Goal: Task Accomplishment & Management: Manage account settings

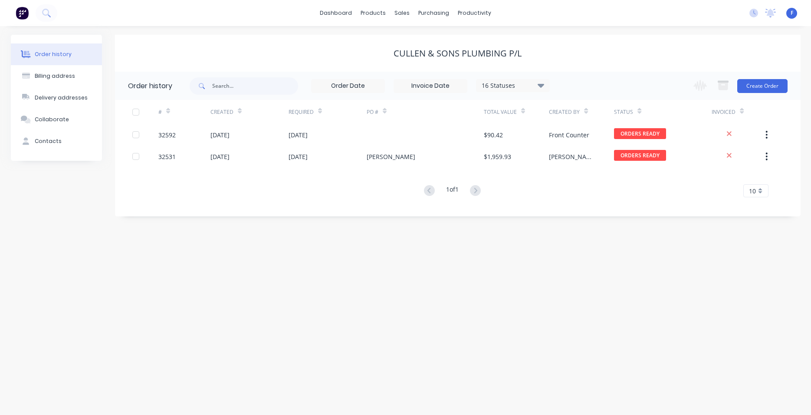
click at [21, 13] on img at bounding box center [22, 13] width 13 height 13
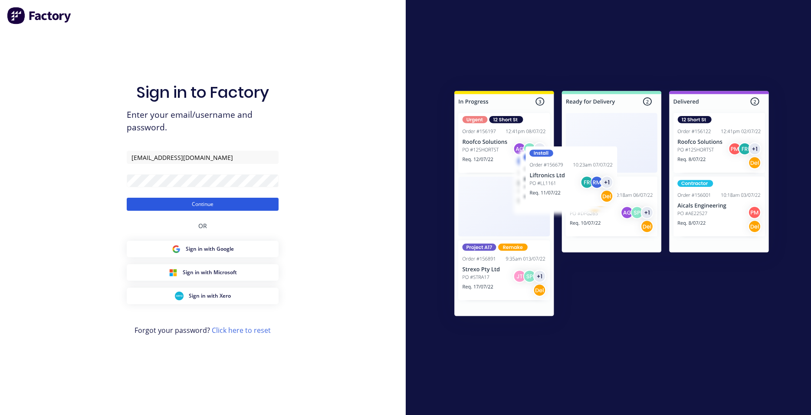
click at [207, 208] on button "Continue" at bounding box center [203, 204] width 152 height 13
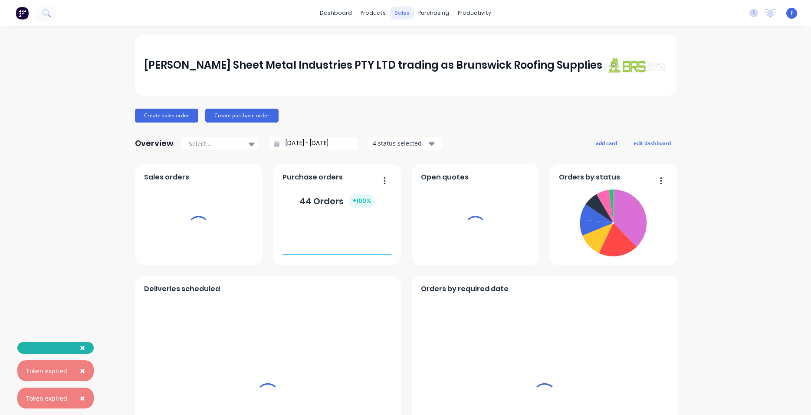
click at [395, 13] on div "sales" at bounding box center [402, 13] width 24 height 13
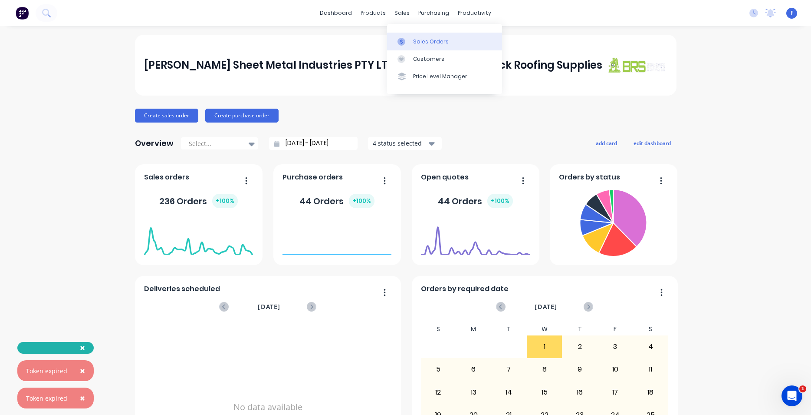
click at [423, 42] on div "Sales Orders" at bounding box center [431, 42] width 36 height 8
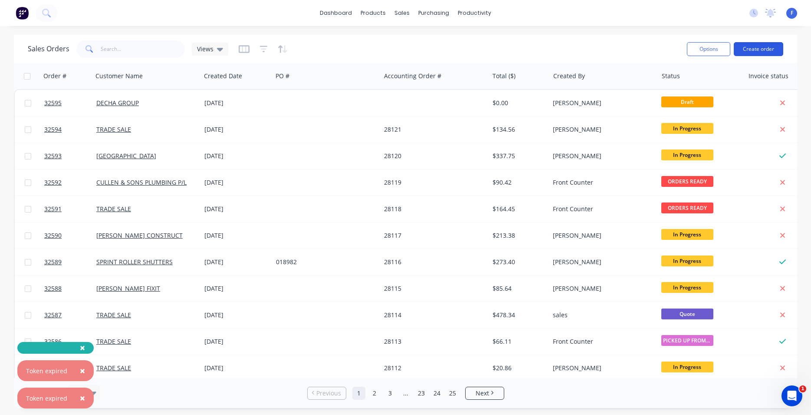
click at [755, 43] on button "Create order" at bounding box center [758, 49] width 49 height 14
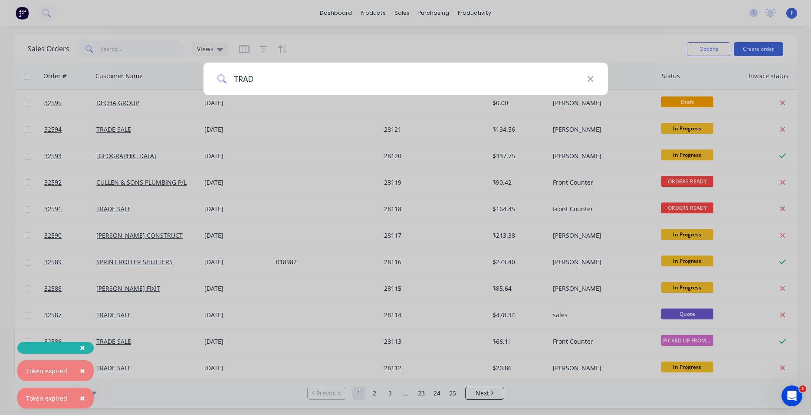
type input "TRADE"
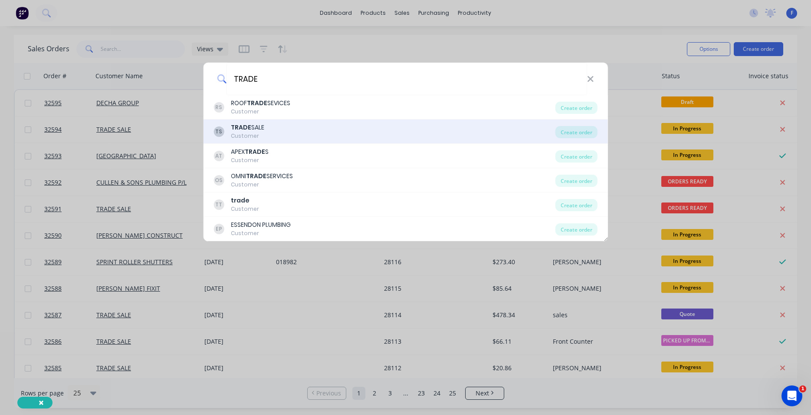
click at [284, 135] on div "TS TRADE SALE Customer" at bounding box center [385, 131] width 342 height 17
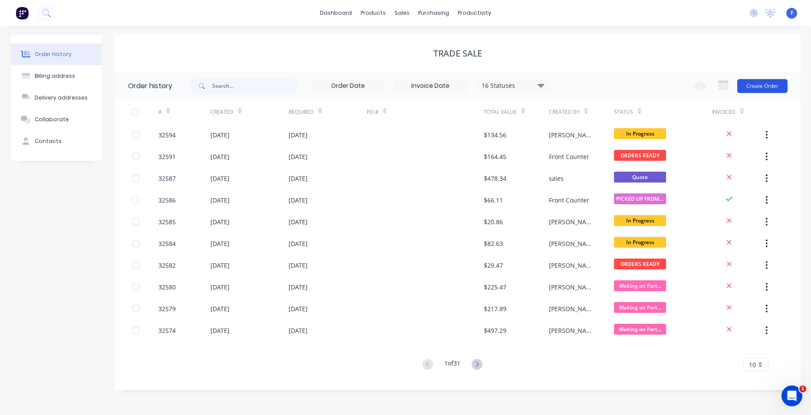
click at [752, 88] on button "Create Order" at bounding box center [763, 86] width 50 height 14
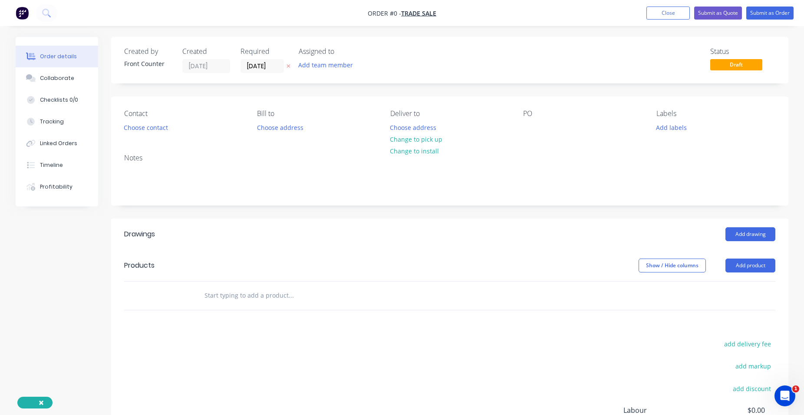
click at [269, 295] on input "text" at bounding box center [291, 295] width 174 height 17
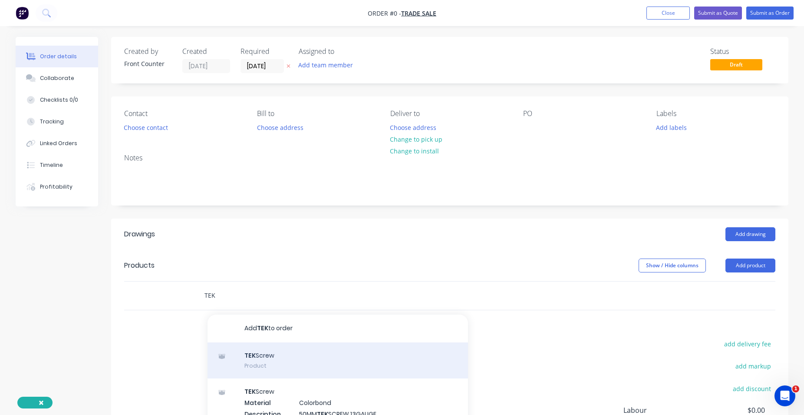
type input "TEK"
click at [324, 359] on div "TEK Screw Product" at bounding box center [338, 360] width 260 height 36
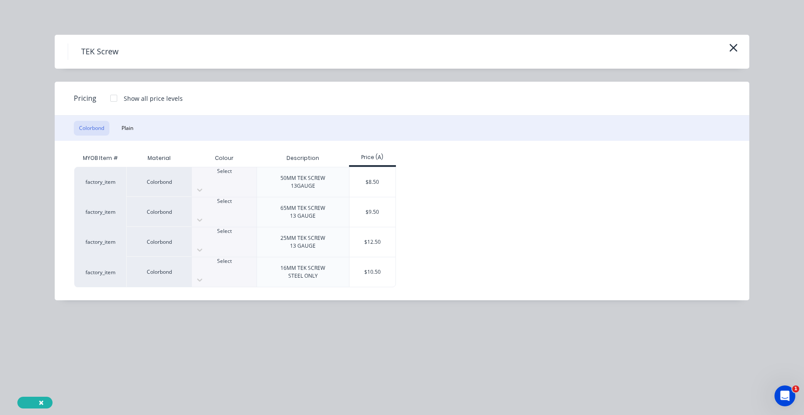
click at [228, 181] on div at bounding box center [224, 179] width 65 height 8
click at [370, 191] on div "$8.50" at bounding box center [372, 182] width 46 height 30
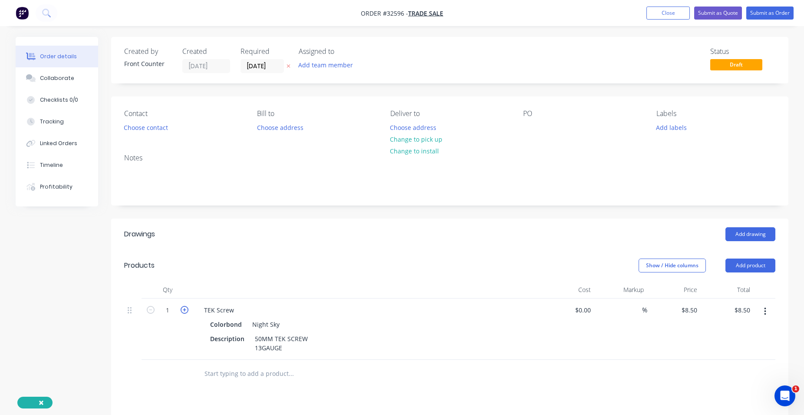
click at [183, 307] on icon "button" at bounding box center [185, 310] width 8 height 8
type input "2"
type input "$17.00"
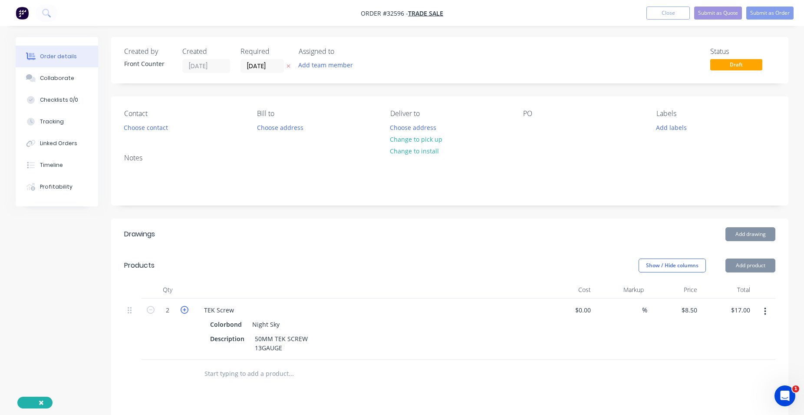
click at [183, 307] on icon "button" at bounding box center [185, 310] width 8 height 8
type input "3"
type input "$25.50"
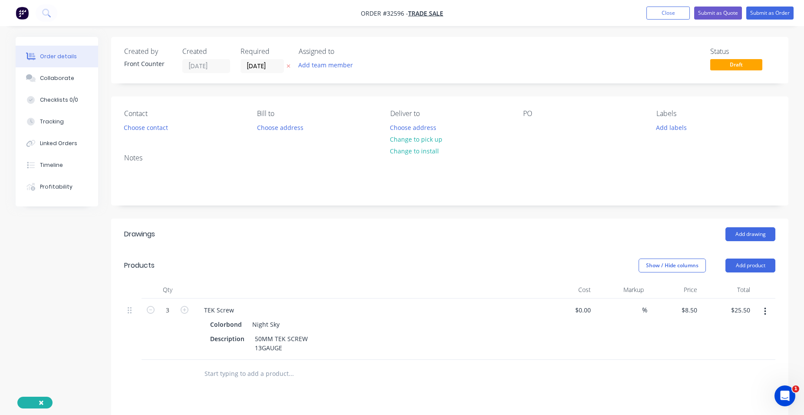
click at [262, 376] on input "text" at bounding box center [291, 373] width 174 height 17
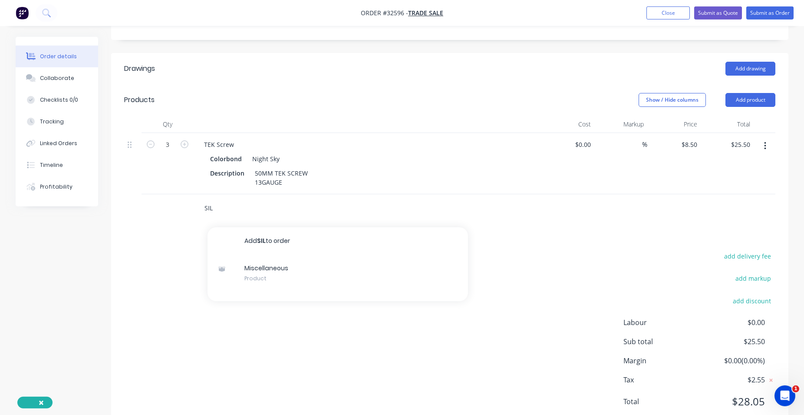
scroll to position [195, 0]
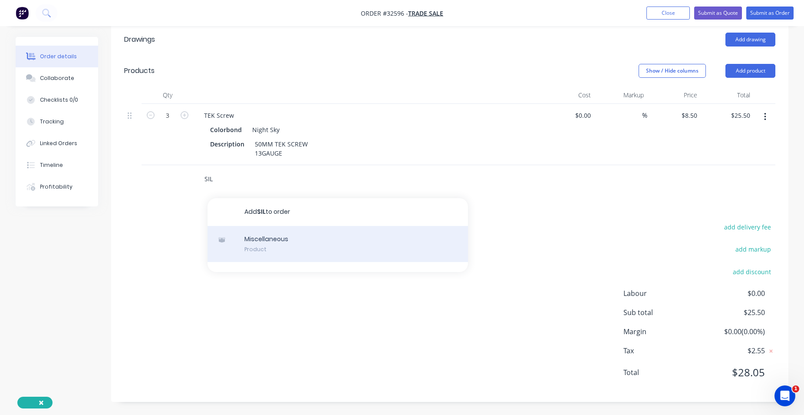
type input "SIL"
click at [270, 240] on div "Miscellaneous Product" at bounding box center [338, 244] width 260 height 36
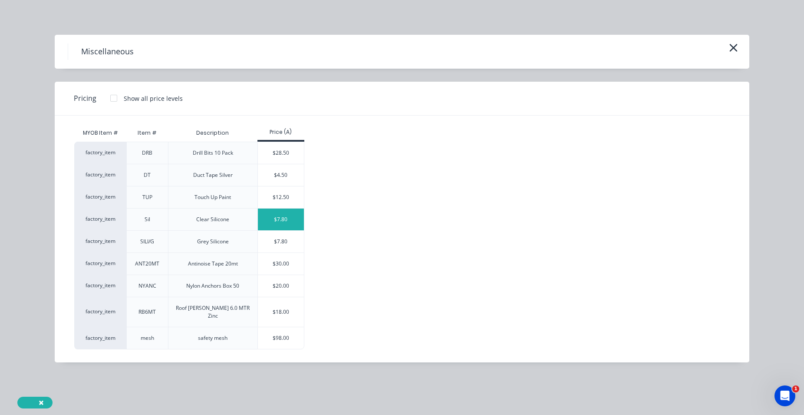
click at [277, 219] on div "$7.80" at bounding box center [281, 219] width 46 height 22
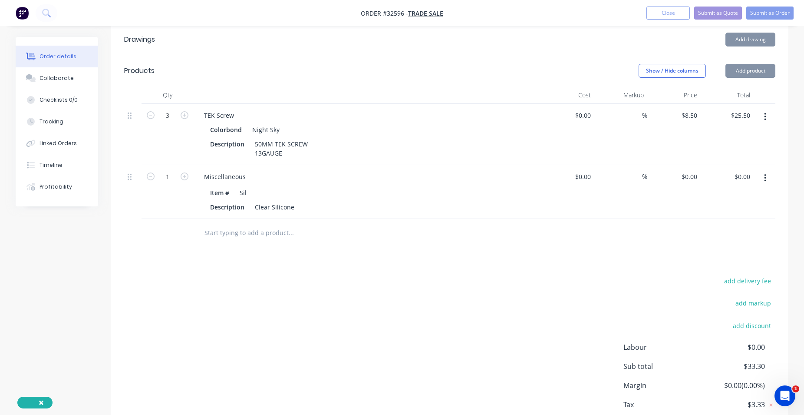
type input "$7.80"
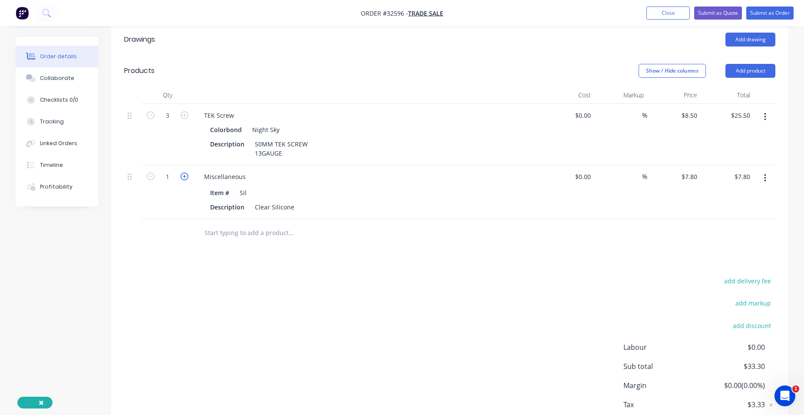
click at [183, 178] on icon "button" at bounding box center [185, 176] width 8 height 8
type input "2"
type input "$15.60"
click at [254, 234] on input "text" at bounding box center [291, 232] width 174 height 17
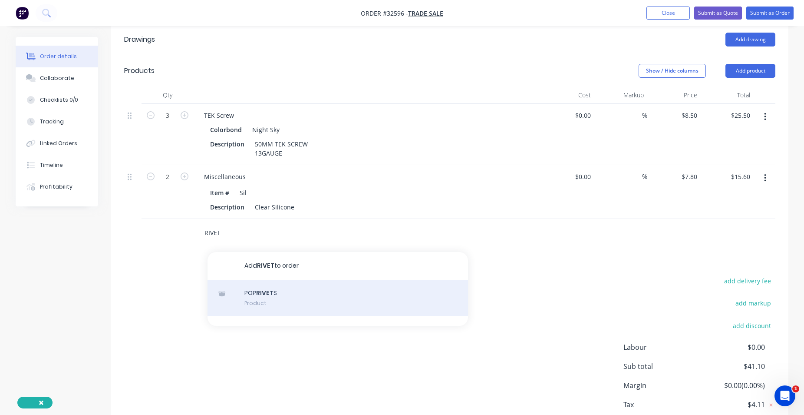
type input "RIVET"
click at [275, 298] on div "POP RIVET S Product" at bounding box center [338, 298] width 260 height 36
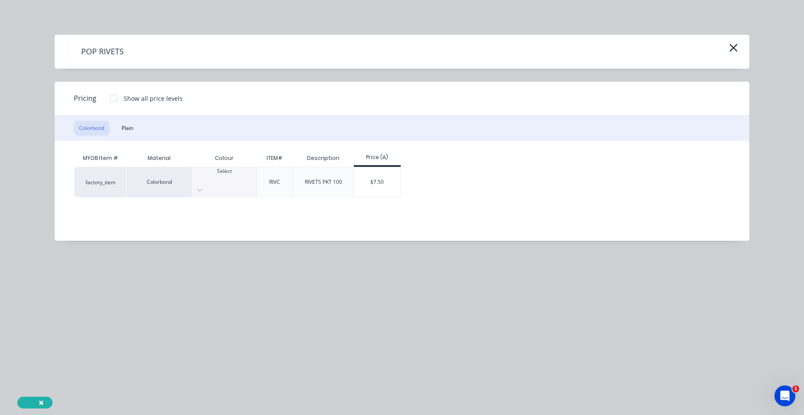
click at [235, 176] on div at bounding box center [224, 179] width 65 height 8
click at [378, 175] on div "$7.50" at bounding box center [377, 182] width 46 height 30
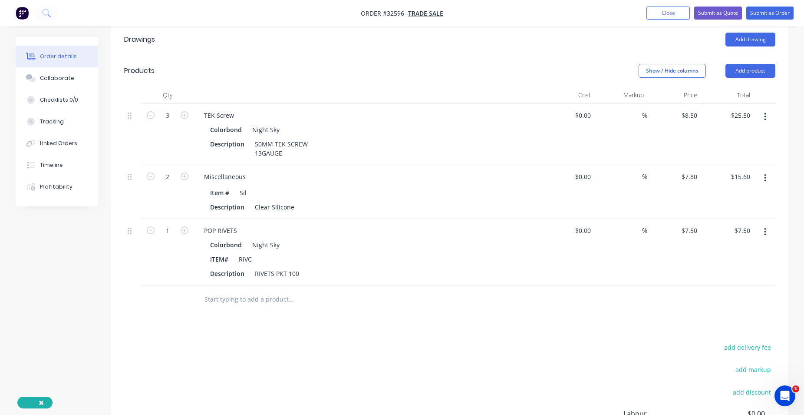
scroll to position [0, 0]
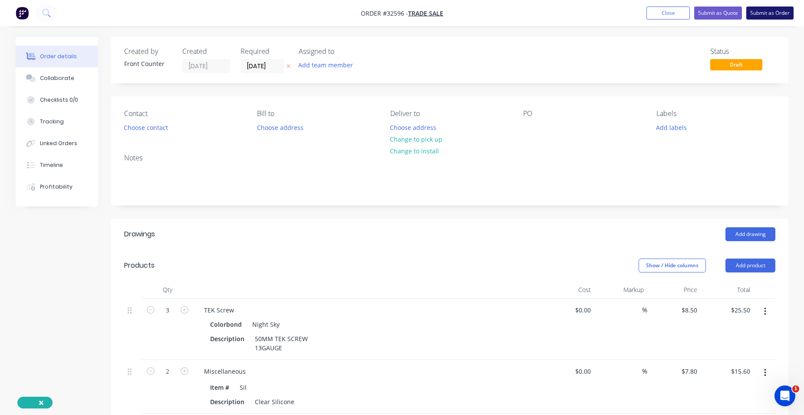
click at [762, 13] on button "Submit as Order" at bounding box center [769, 13] width 47 height 13
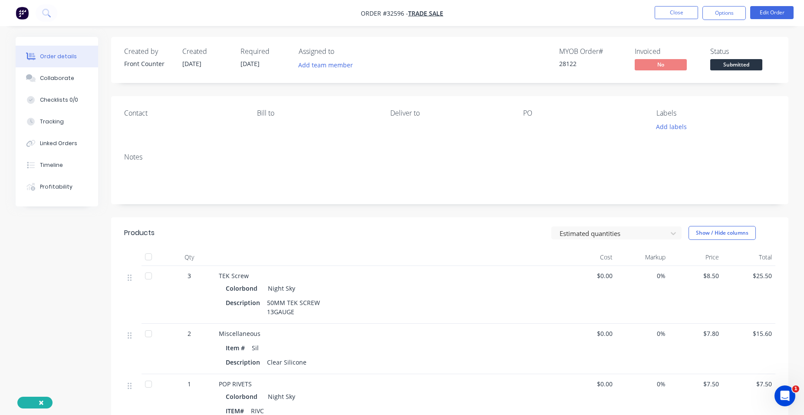
click at [742, 64] on span "Submitted" at bounding box center [736, 64] width 52 height 11
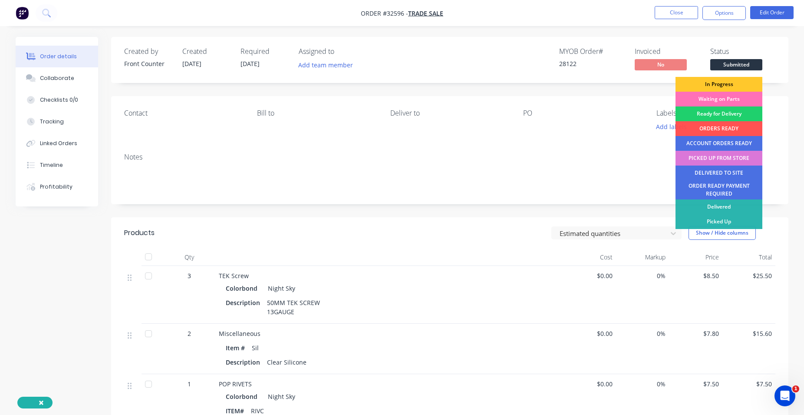
click at [736, 82] on div "In Progress" at bounding box center [719, 84] width 87 height 15
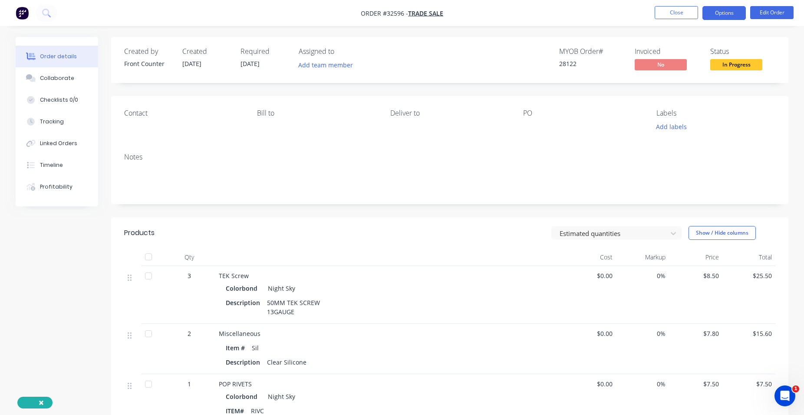
click at [733, 12] on button "Options" at bounding box center [723, 13] width 43 height 14
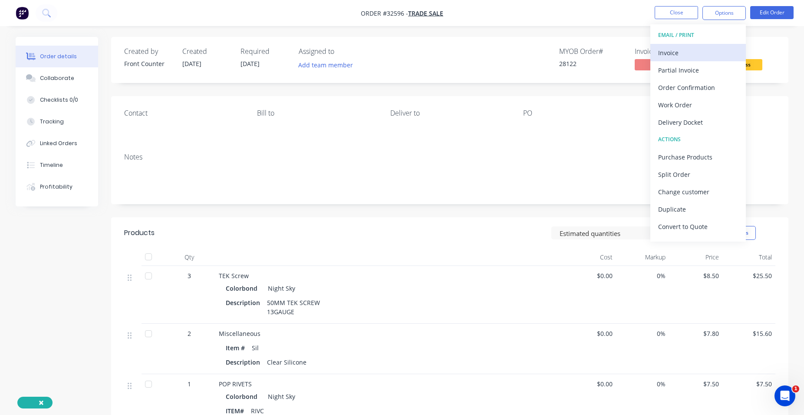
click at [704, 52] on div "Invoice" at bounding box center [698, 52] width 80 height 13
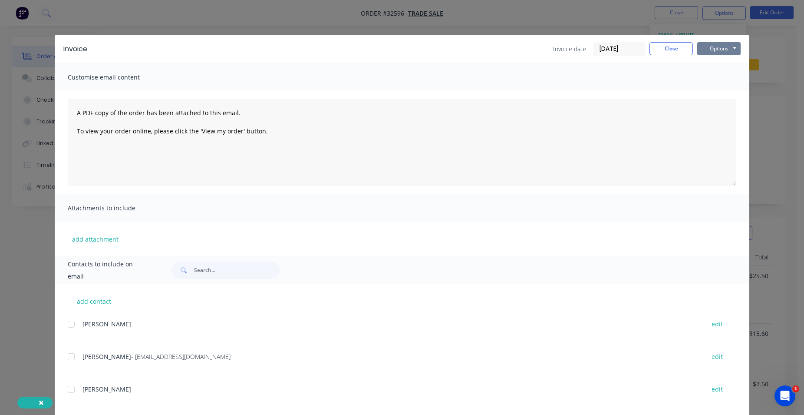
click at [712, 51] on button "Options" at bounding box center [718, 48] width 43 height 13
click at [720, 79] on button "Print" at bounding box center [725, 78] width 56 height 14
click at [658, 50] on button "Close" at bounding box center [671, 48] width 43 height 13
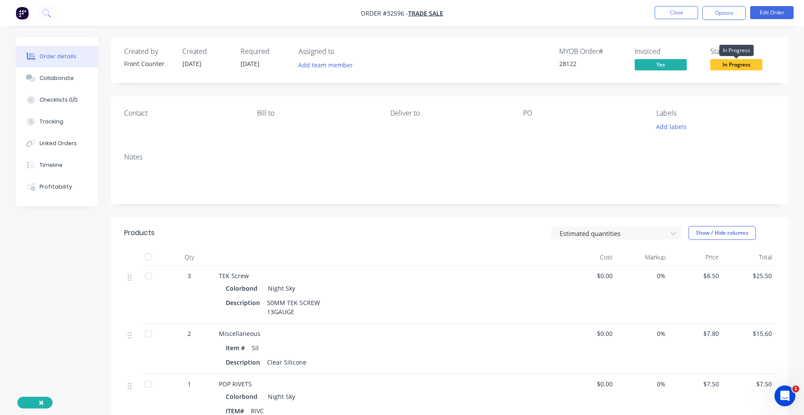
click at [722, 63] on span "In Progress" at bounding box center [736, 64] width 52 height 11
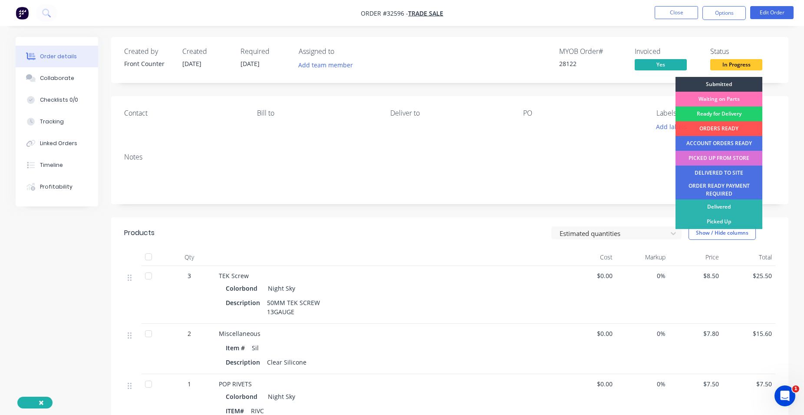
click at [725, 155] on div "PICKED UP FROM STORE" at bounding box center [719, 158] width 87 height 15
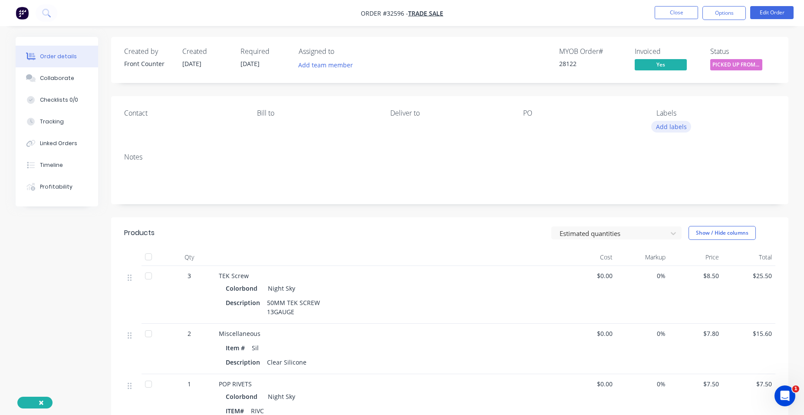
click at [673, 127] on button "Add labels" at bounding box center [671, 127] width 40 height 12
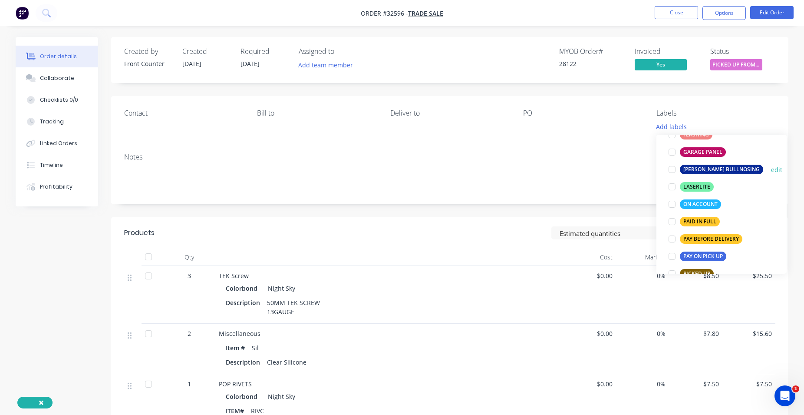
scroll to position [198, 0]
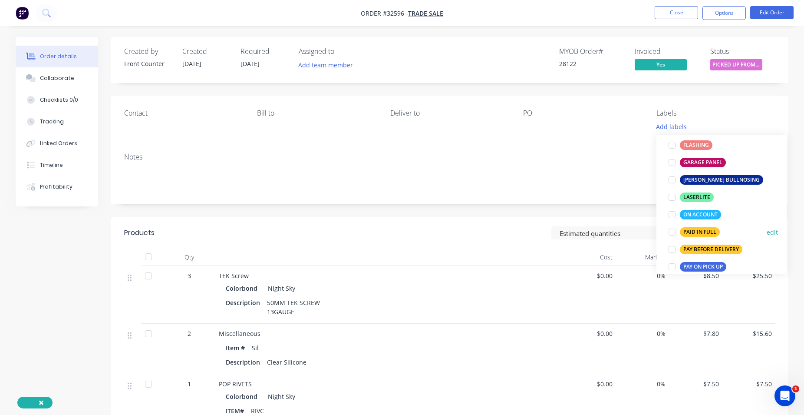
click at [712, 230] on div "PAID IN FULL" at bounding box center [700, 232] width 40 height 10
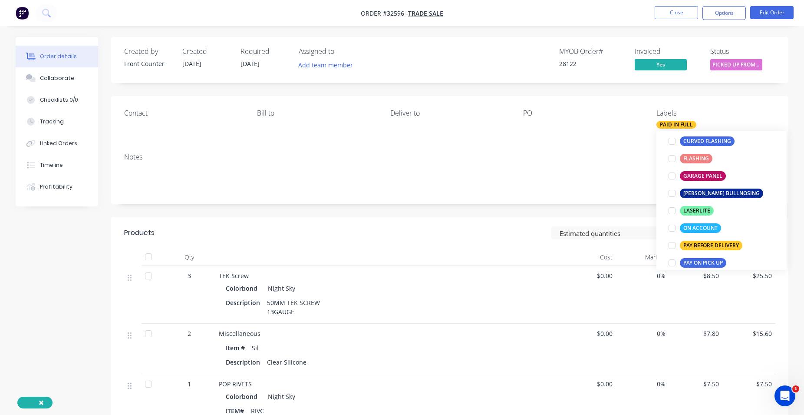
scroll to position [0, 0]
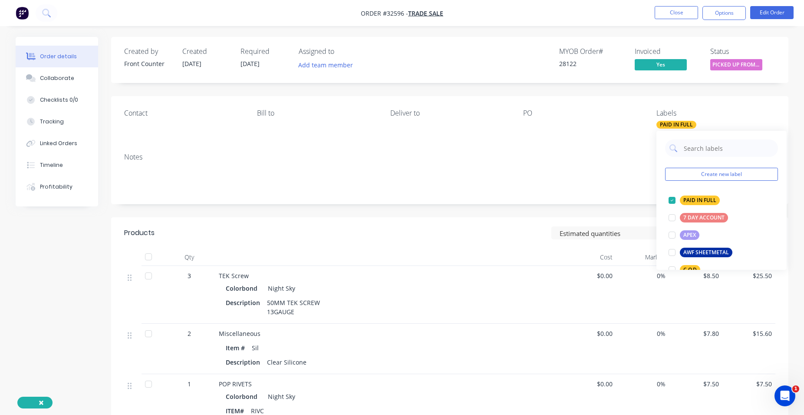
click at [760, 38] on div "Created by Front Counter Created [DATE] Required [DATE] Assigned to Add team me…" at bounding box center [449, 60] width 677 height 46
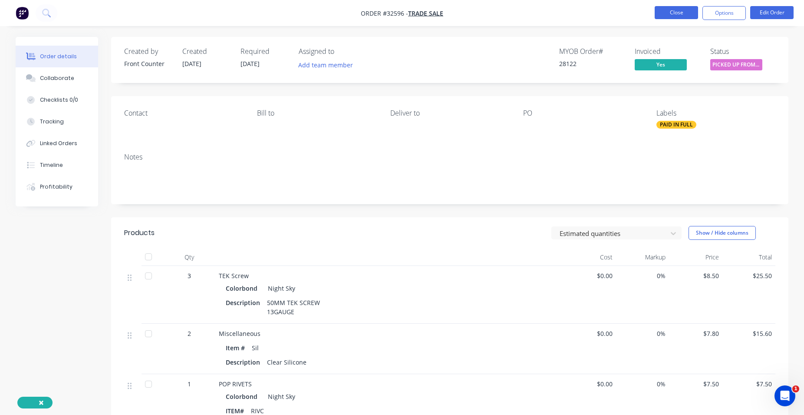
click at [675, 14] on button "Close" at bounding box center [676, 12] width 43 height 13
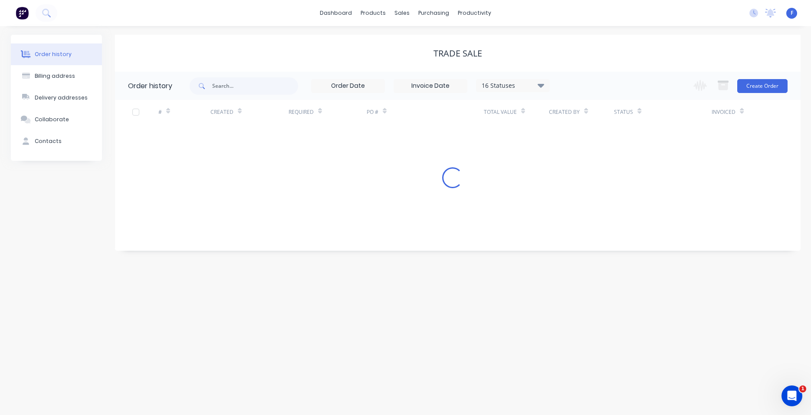
click at [21, 13] on img at bounding box center [22, 13] width 13 height 13
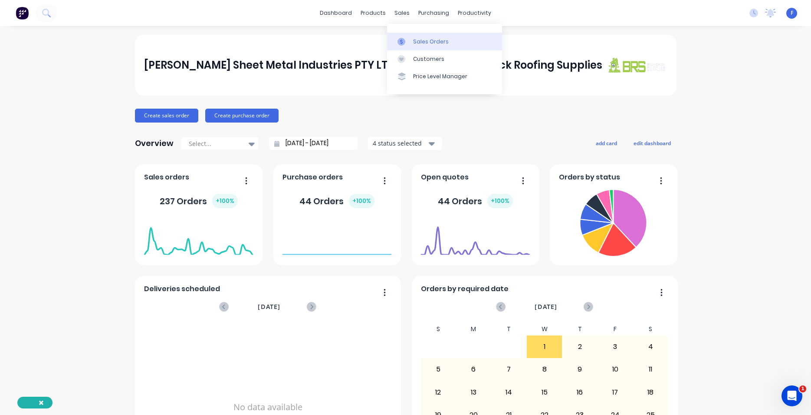
click at [430, 40] on div "Sales Orders" at bounding box center [431, 42] width 36 height 8
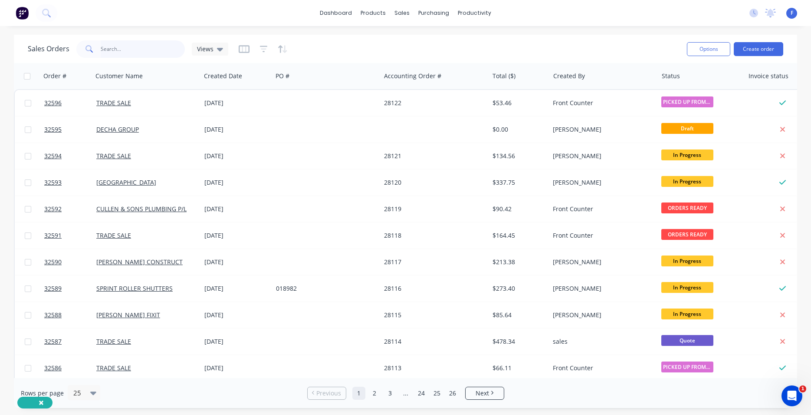
click at [115, 46] on input "text" at bounding box center [143, 48] width 85 height 17
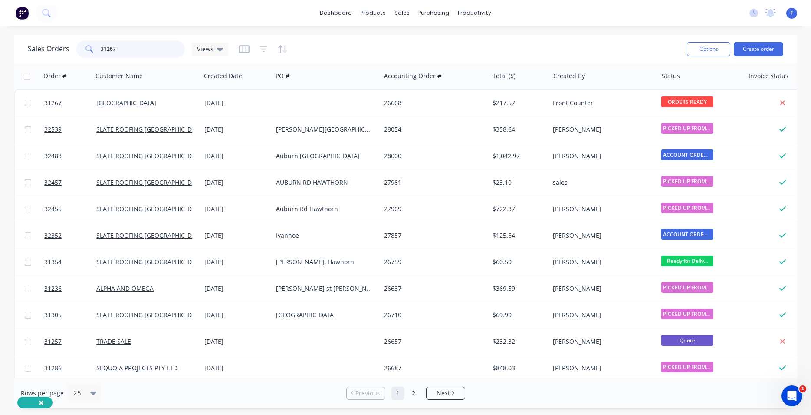
type input "31267"
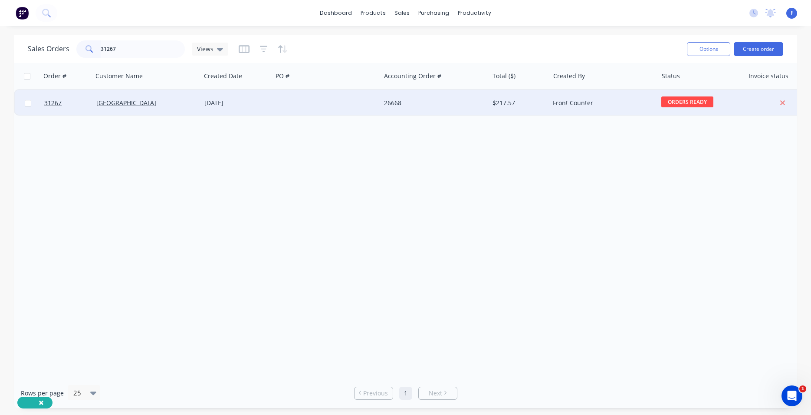
click at [331, 106] on div at bounding box center [327, 103] width 108 height 26
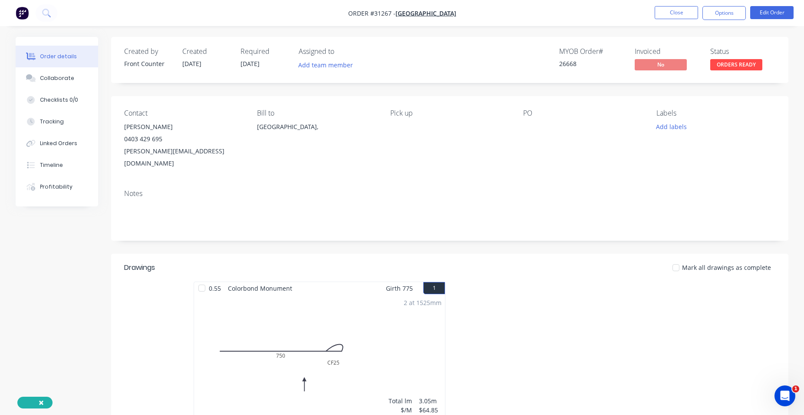
click at [735, 64] on span "ORDERS READY" at bounding box center [736, 64] width 52 height 11
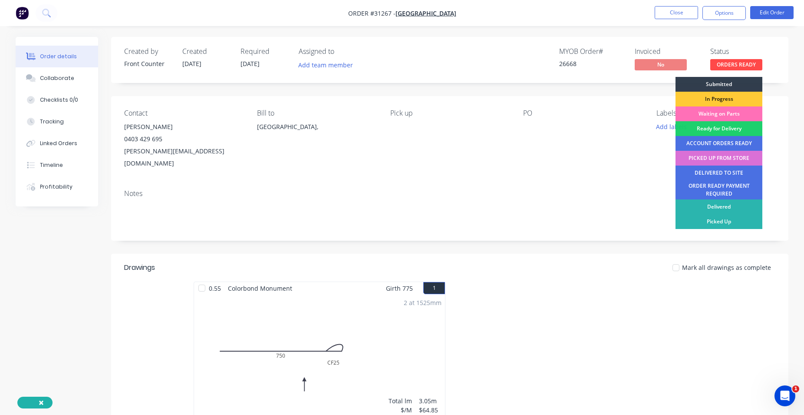
click at [730, 157] on div "PICKED UP FROM STORE" at bounding box center [719, 158] width 87 height 15
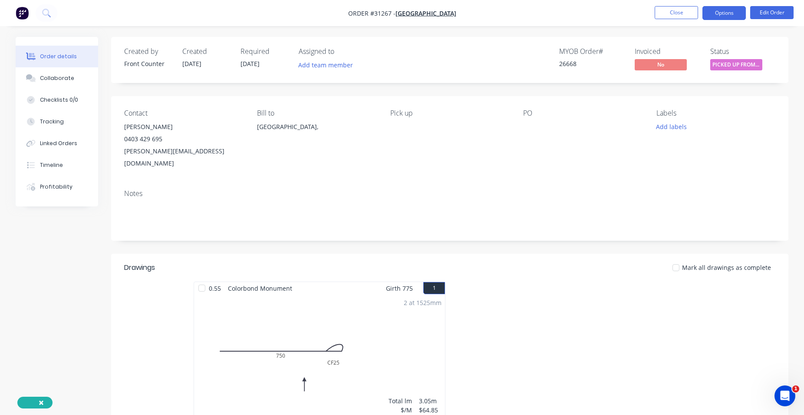
click at [732, 14] on button "Options" at bounding box center [723, 13] width 43 height 14
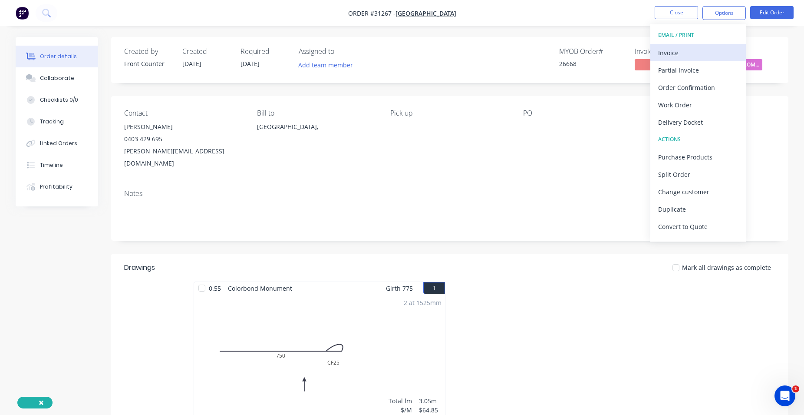
click at [690, 54] on div "Invoice" at bounding box center [698, 52] width 80 height 13
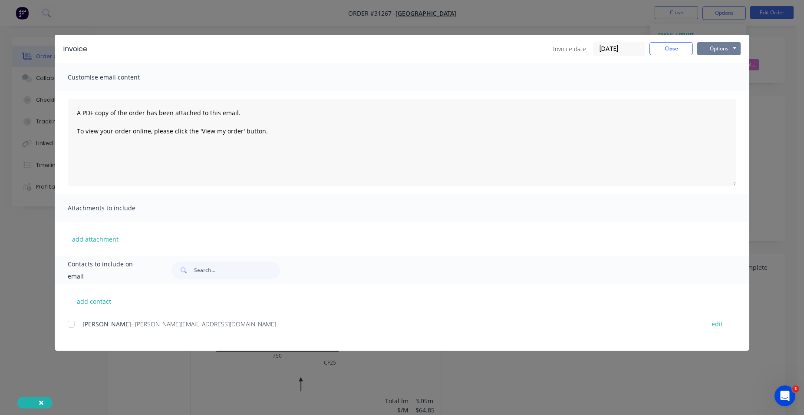
click at [720, 52] on button "Options" at bounding box center [718, 48] width 43 height 13
click at [725, 81] on button "Print" at bounding box center [725, 78] width 56 height 14
click at [680, 44] on button "Close" at bounding box center [671, 48] width 43 height 13
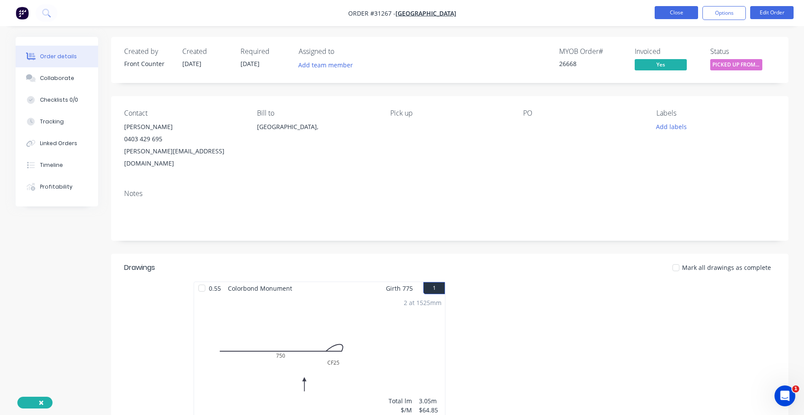
click at [688, 16] on button "Close" at bounding box center [676, 12] width 43 height 13
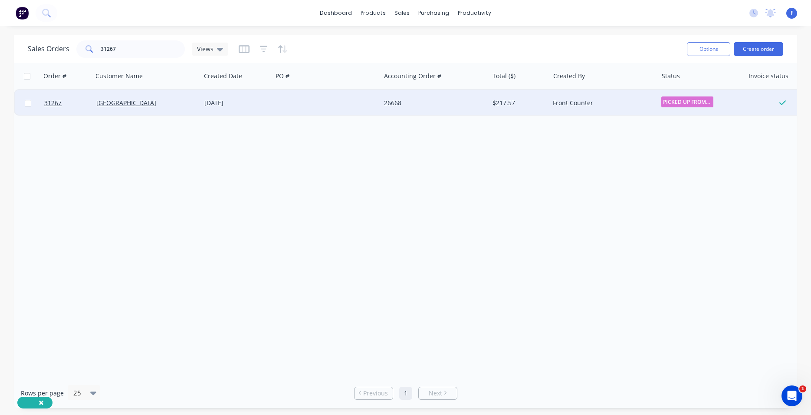
click at [525, 109] on div "$217.57" at bounding box center [519, 103] width 61 height 26
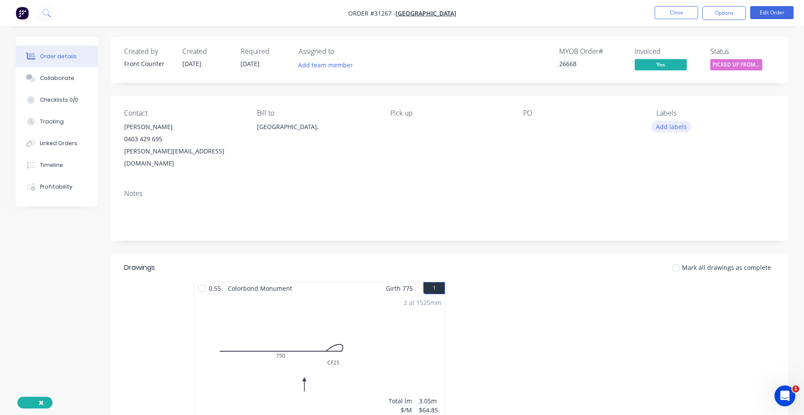
click at [676, 128] on button "Add labels" at bounding box center [671, 127] width 40 height 12
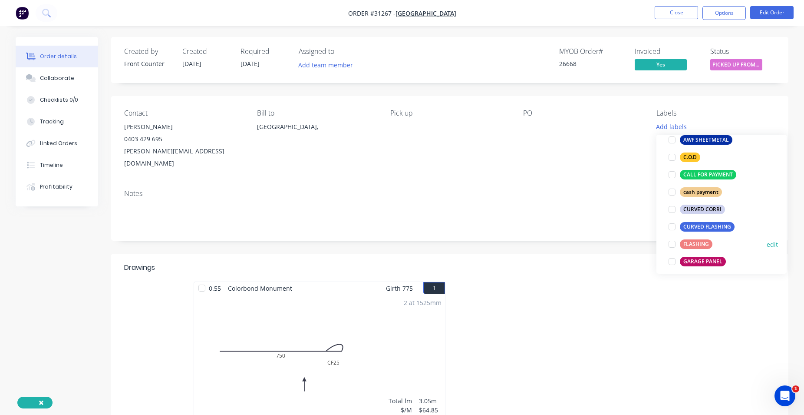
scroll to position [198, 0]
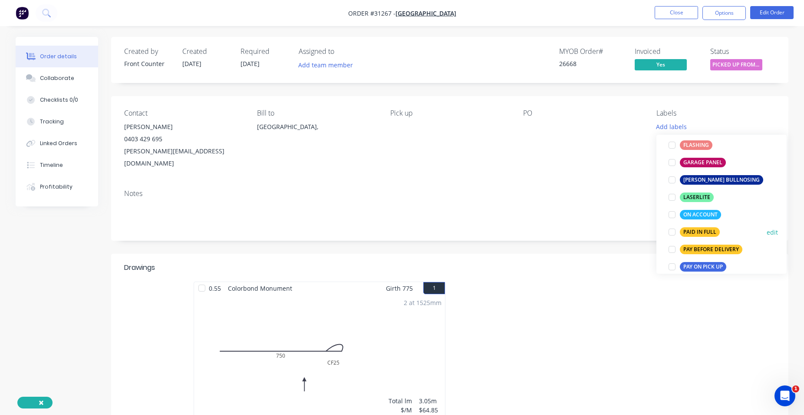
click at [704, 233] on div "PAID IN FULL" at bounding box center [700, 232] width 40 height 10
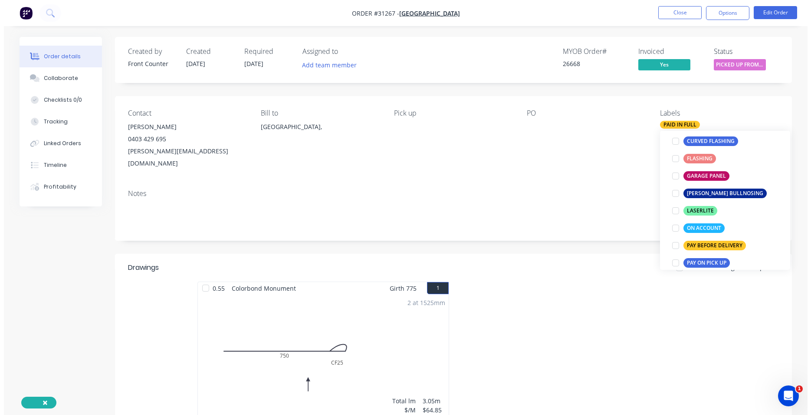
scroll to position [0, 0]
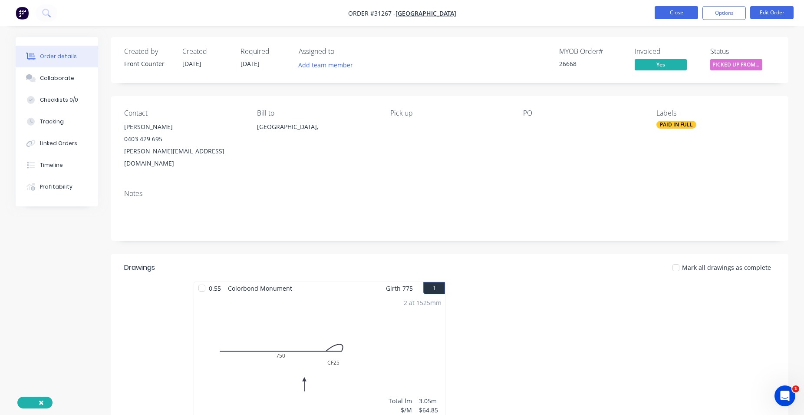
click at [678, 10] on button "Close" at bounding box center [676, 12] width 43 height 13
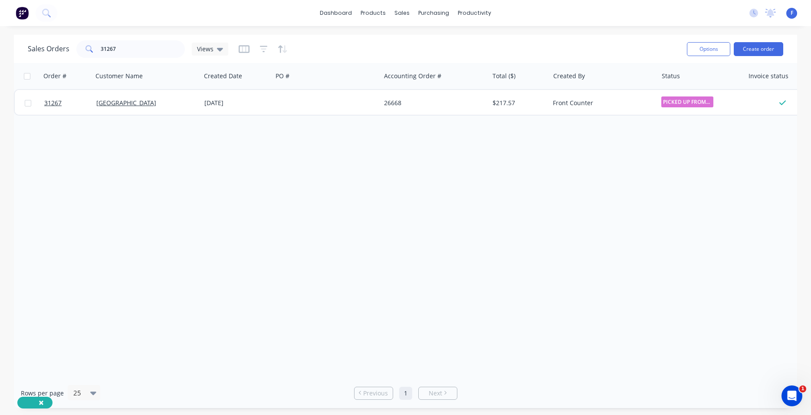
click at [16, 14] on img at bounding box center [22, 13] width 13 height 13
